Goal: Task Accomplishment & Management: Complete application form

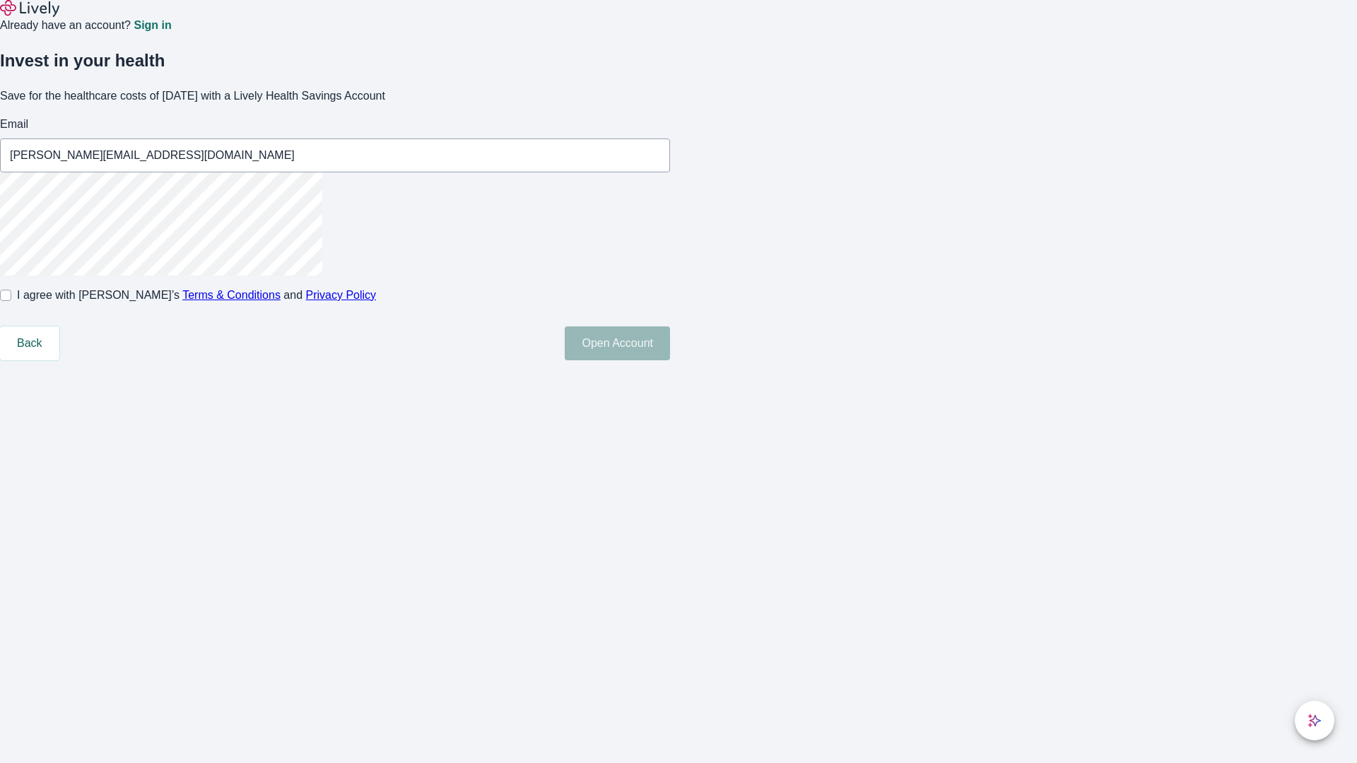
click at [11, 301] on input "I agree with Lively’s Terms & Conditions and Privacy Policy" at bounding box center [5, 295] width 11 height 11
checkbox input "true"
click at [670, 360] on button "Open Account" at bounding box center [617, 343] width 105 height 34
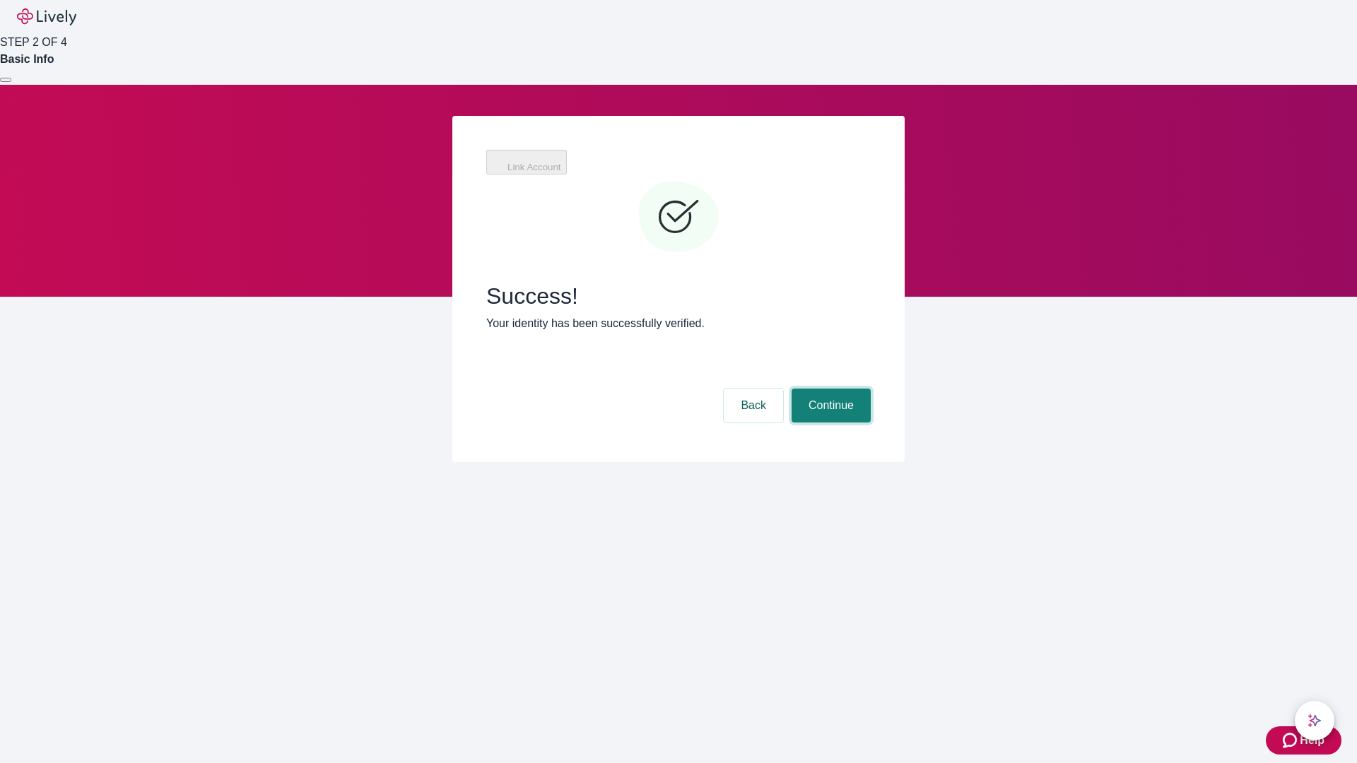
click at [829, 389] on button "Continue" at bounding box center [830, 406] width 79 height 34
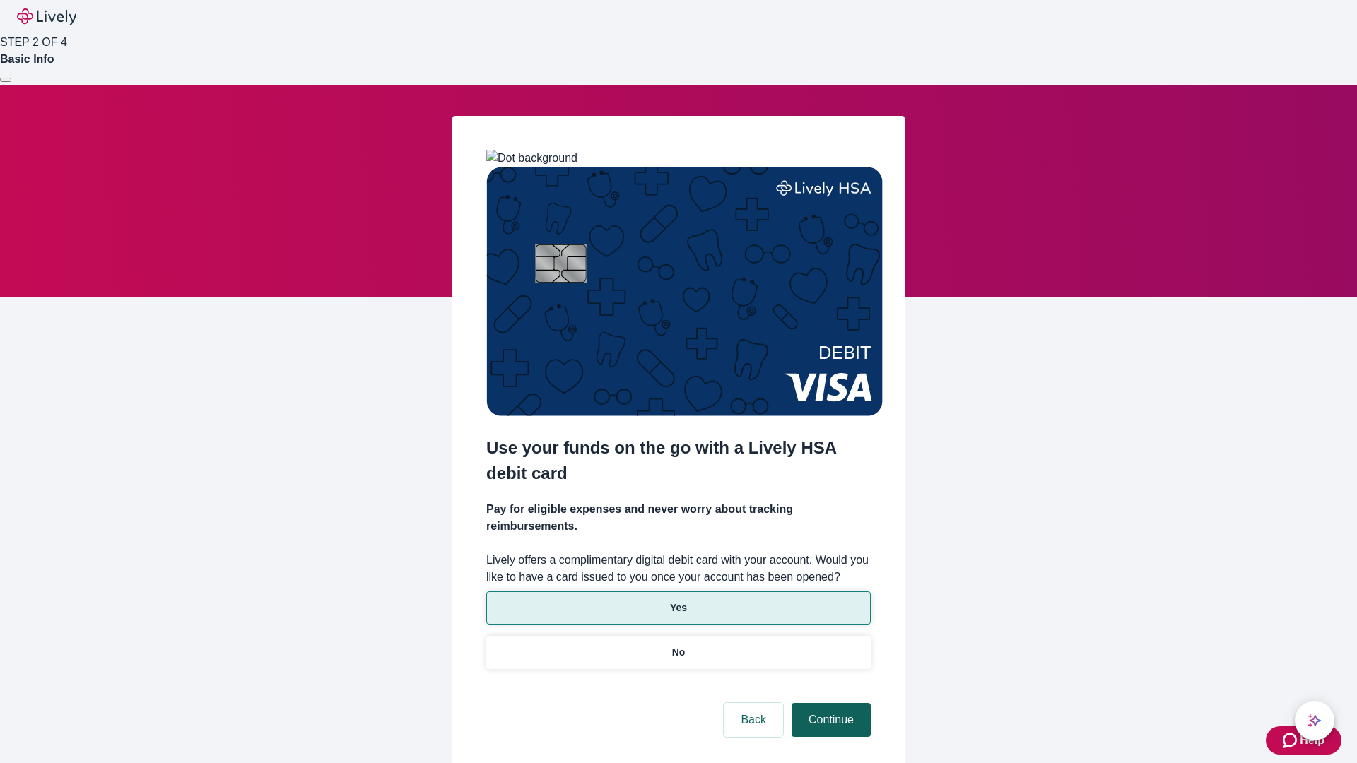
click at [678, 601] on p "Yes" at bounding box center [678, 608] width 17 height 15
click at [829, 703] on button "Continue" at bounding box center [830, 720] width 79 height 34
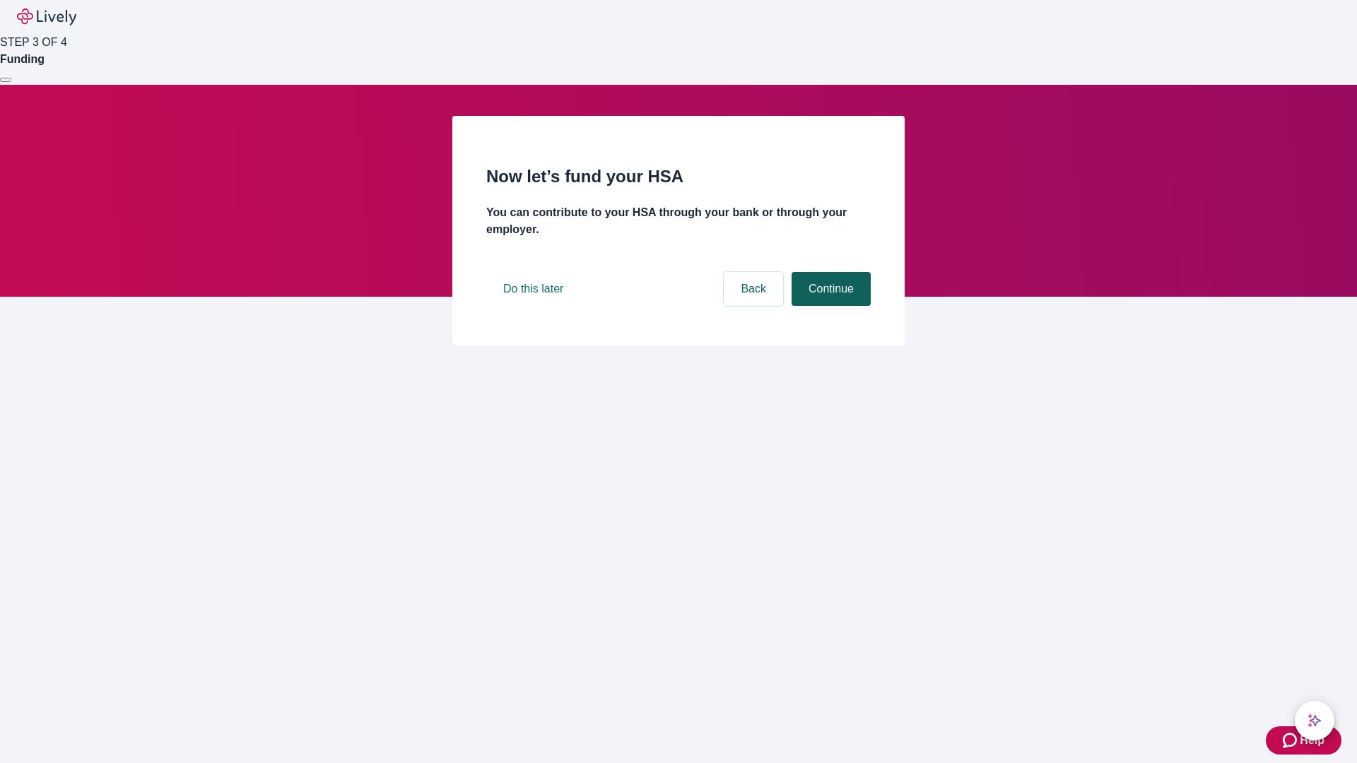
click at [829, 306] on button "Continue" at bounding box center [830, 289] width 79 height 34
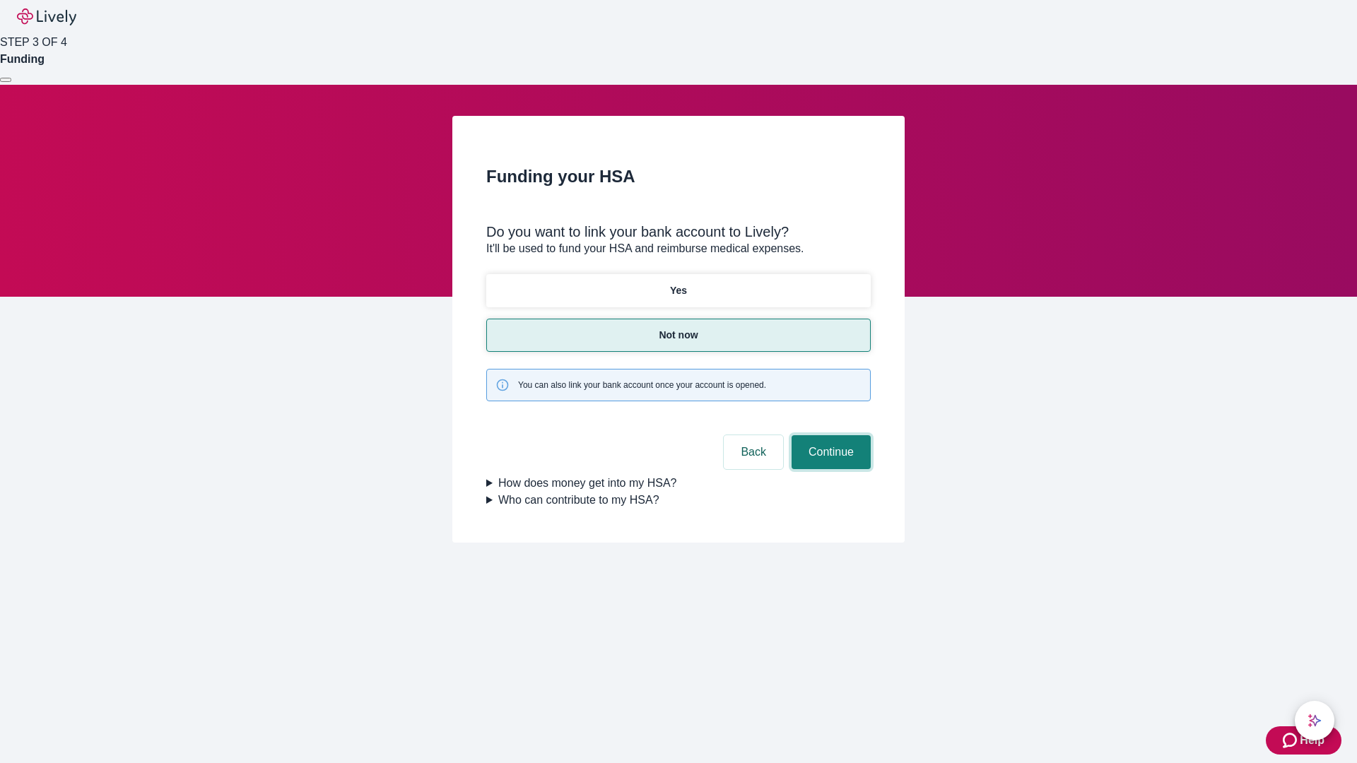
click at [829, 435] on button "Continue" at bounding box center [830, 452] width 79 height 34
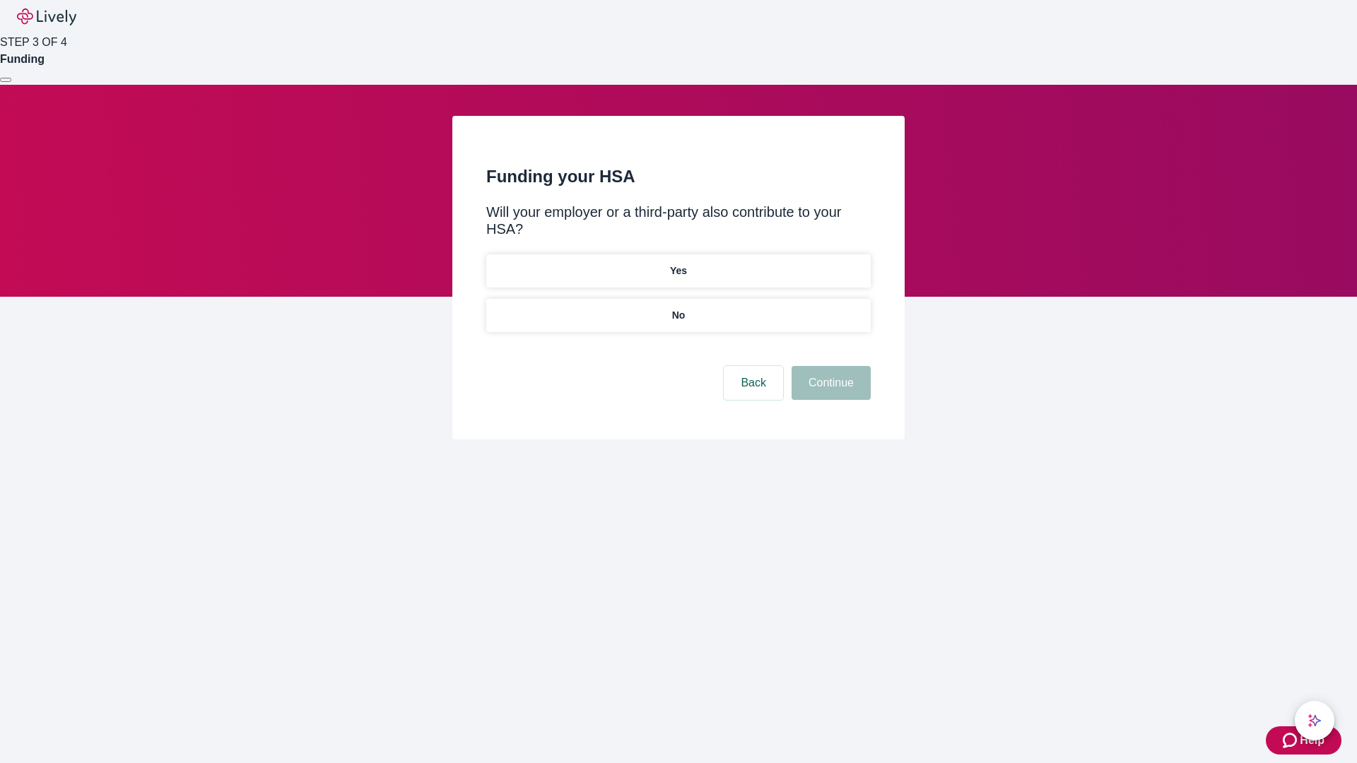
click at [678, 308] on p "No" at bounding box center [678, 315] width 13 height 15
click at [829, 366] on button "Continue" at bounding box center [830, 383] width 79 height 34
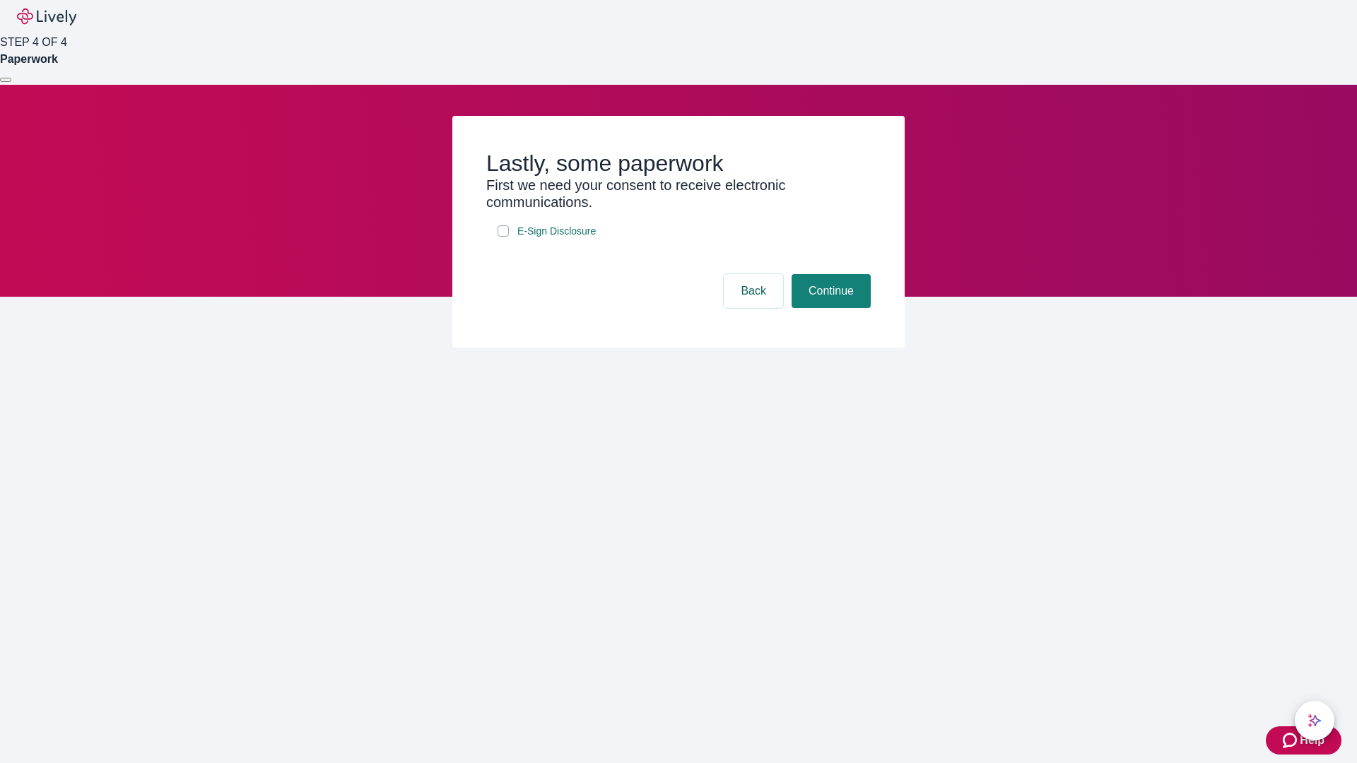
click at [503, 237] on input "E-Sign Disclosure" at bounding box center [502, 230] width 11 height 11
checkbox input "true"
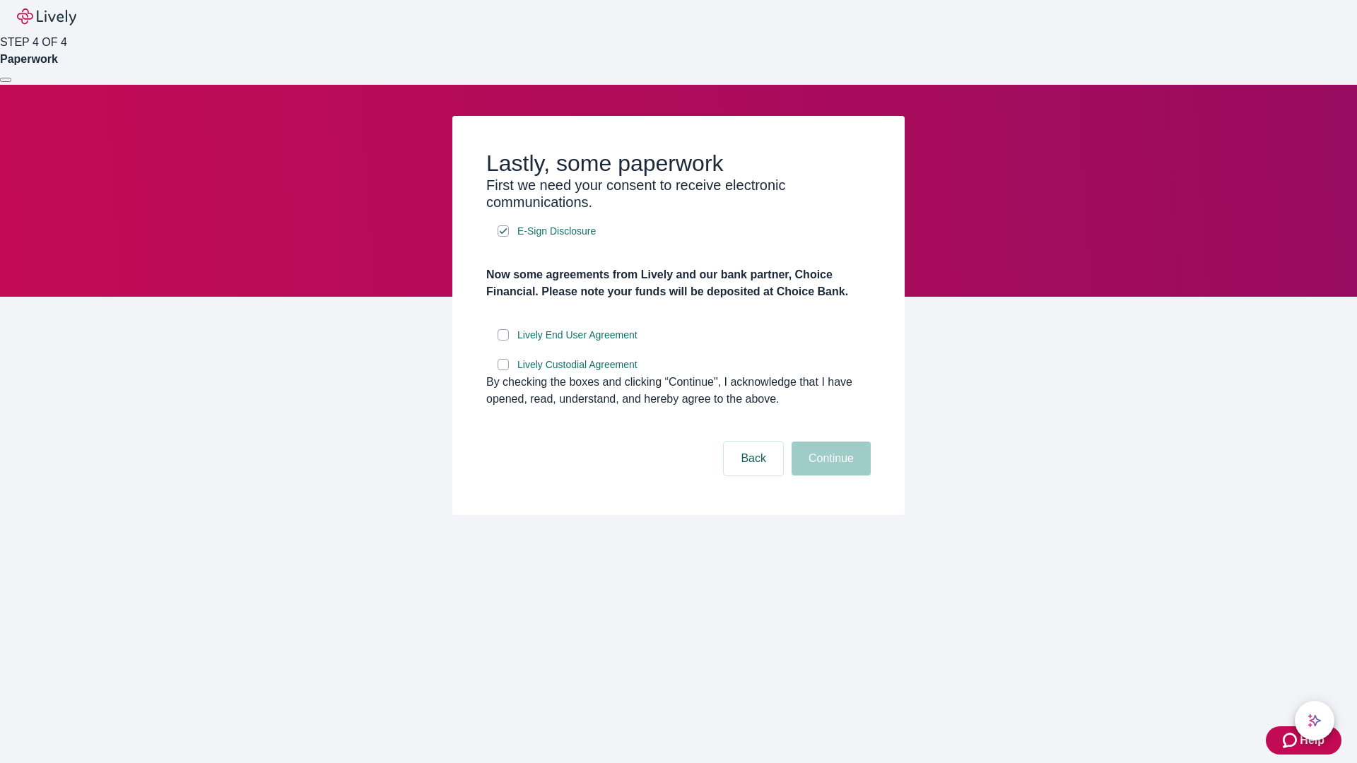
click at [503, 341] on input "Lively End User Agreement" at bounding box center [502, 334] width 11 height 11
checkbox input "true"
click at [503, 370] on input "Lively Custodial Agreement" at bounding box center [502, 364] width 11 height 11
checkbox input "true"
click at [829, 476] on button "Continue" at bounding box center [830, 459] width 79 height 34
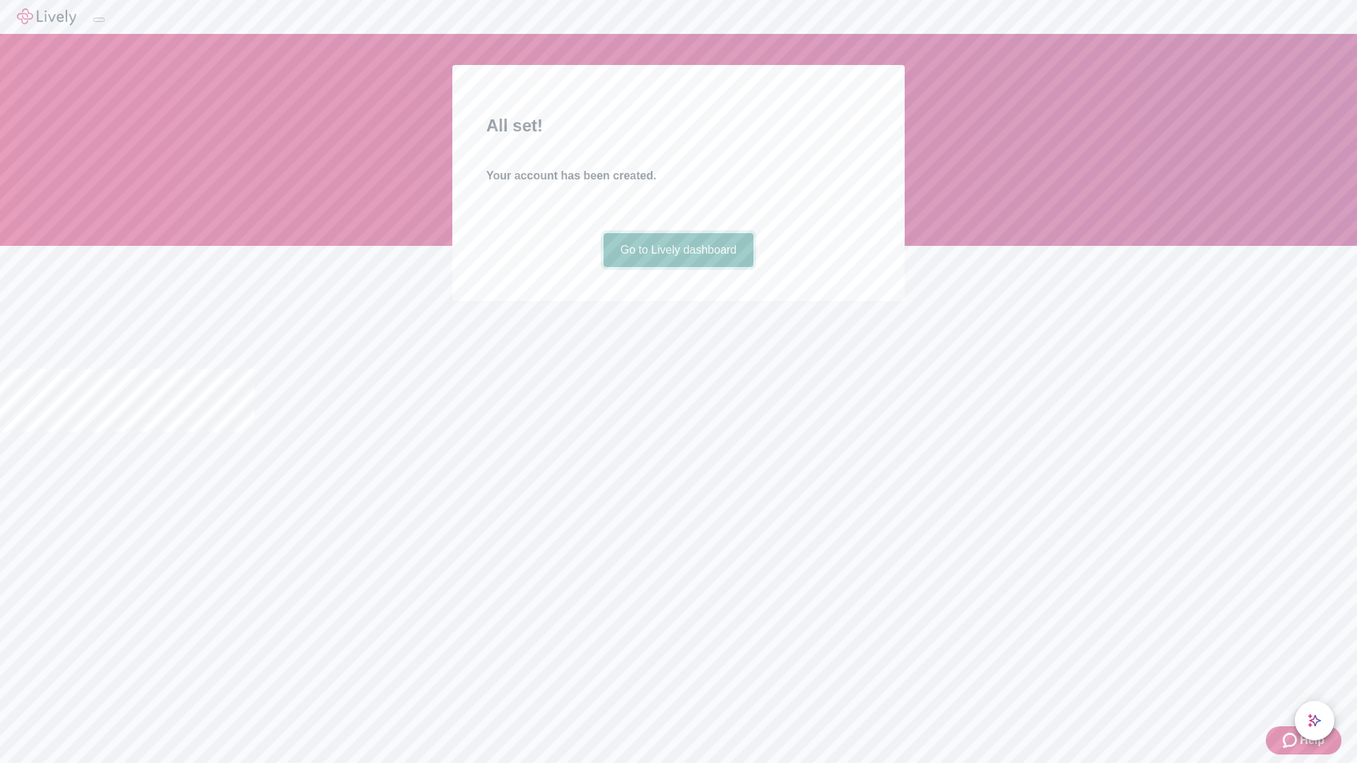
click at [678, 267] on link "Go to Lively dashboard" at bounding box center [678, 250] width 150 height 34
